Goal: Information Seeking & Learning: Learn about a topic

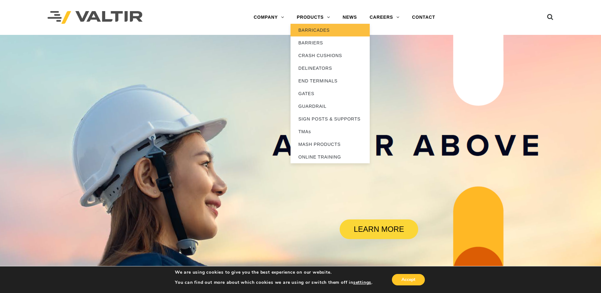
click at [317, 31] on link "BARRICADES" at bounding box center [329, 30] width 79 height 13
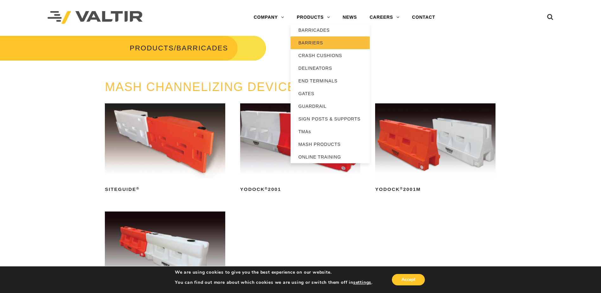
click at [316, 44] on link "BARRIERS" at bounding box center [329, 42] width 79 height 13
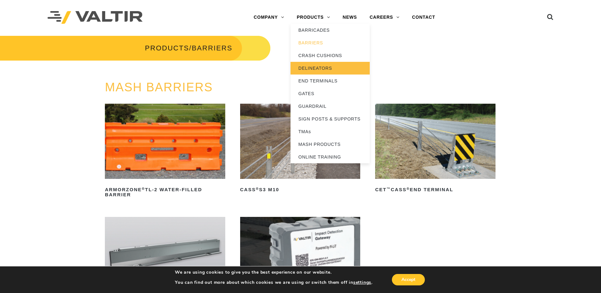
click at [316, 68] on link "DELINEATORS" at bounding box center [329, 68] width 79 height 13
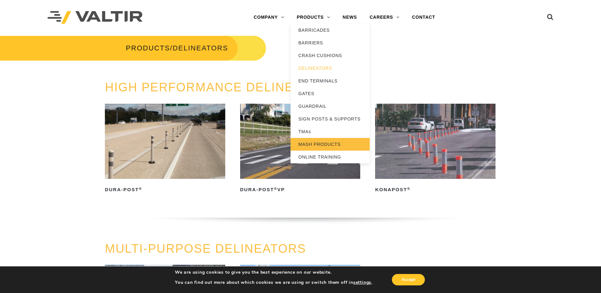
click at [318, 144] on link "MASH PRODUCTS" at bounding box center [329, 144] width 79 height 13
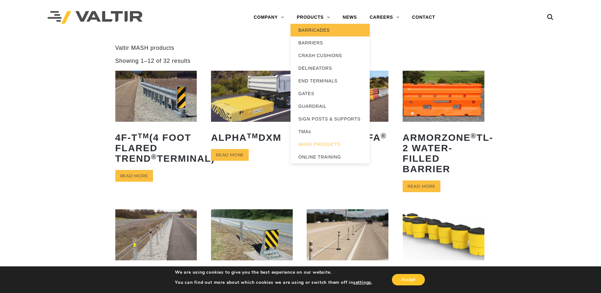
click at [316, 29] on link "BARRICADES" at bounding box center [329, 30] width 79 height 13
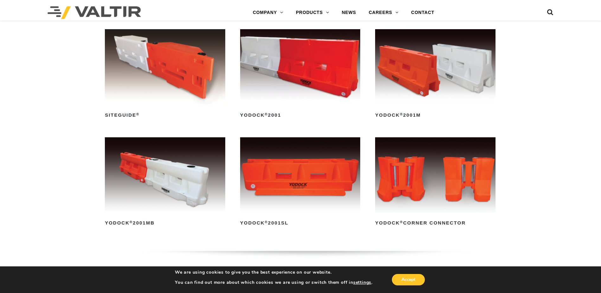
scroll to position [311, 0]
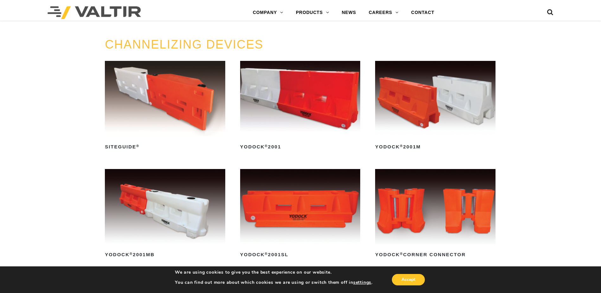
click at [318, 108] on img at bounding box center [300, 98] width 120 height 75
